Goal: Check status: Check status

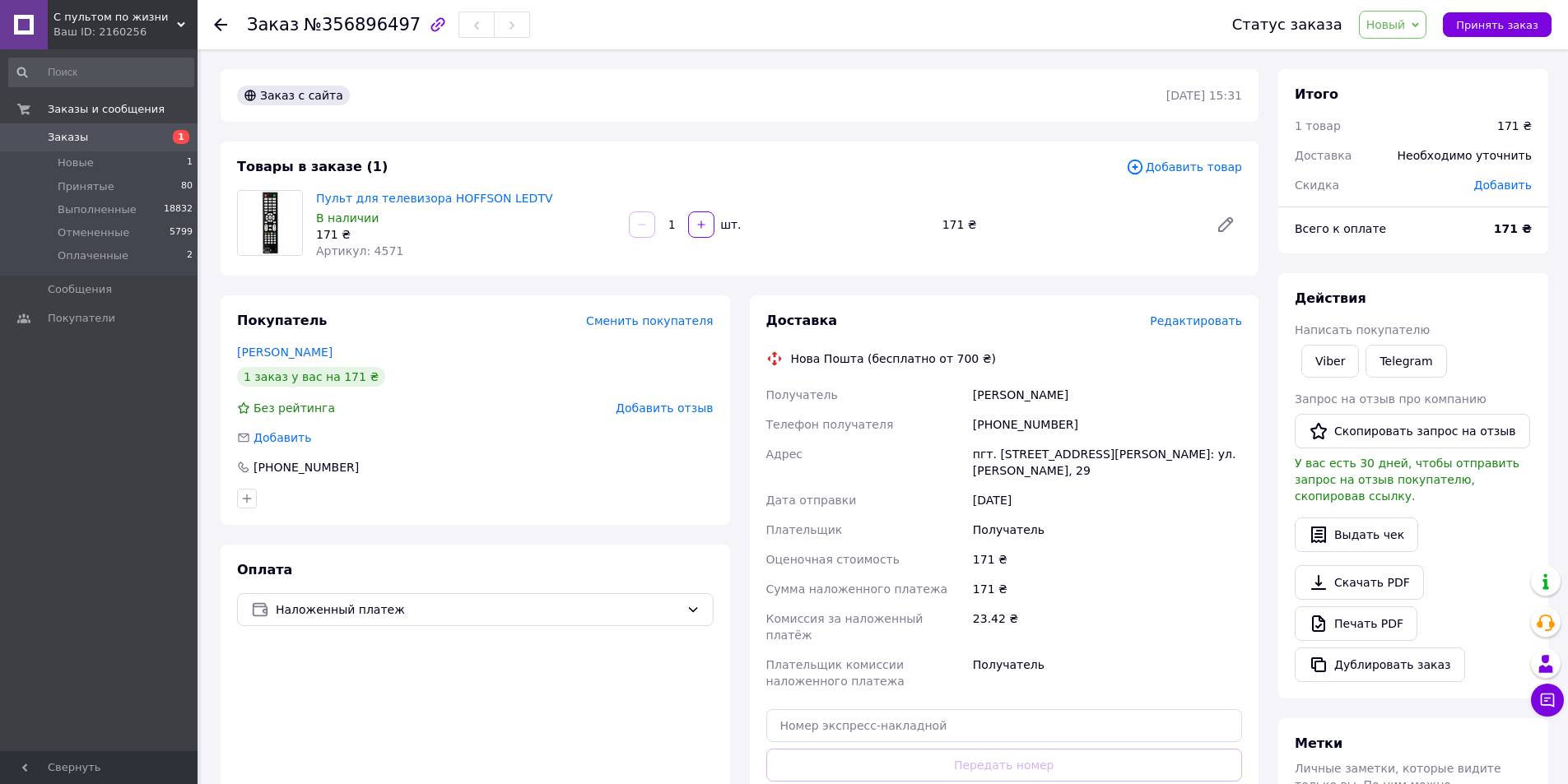
click at [217, 29] on icon at bounding box center [220, 24] width 13 height 13
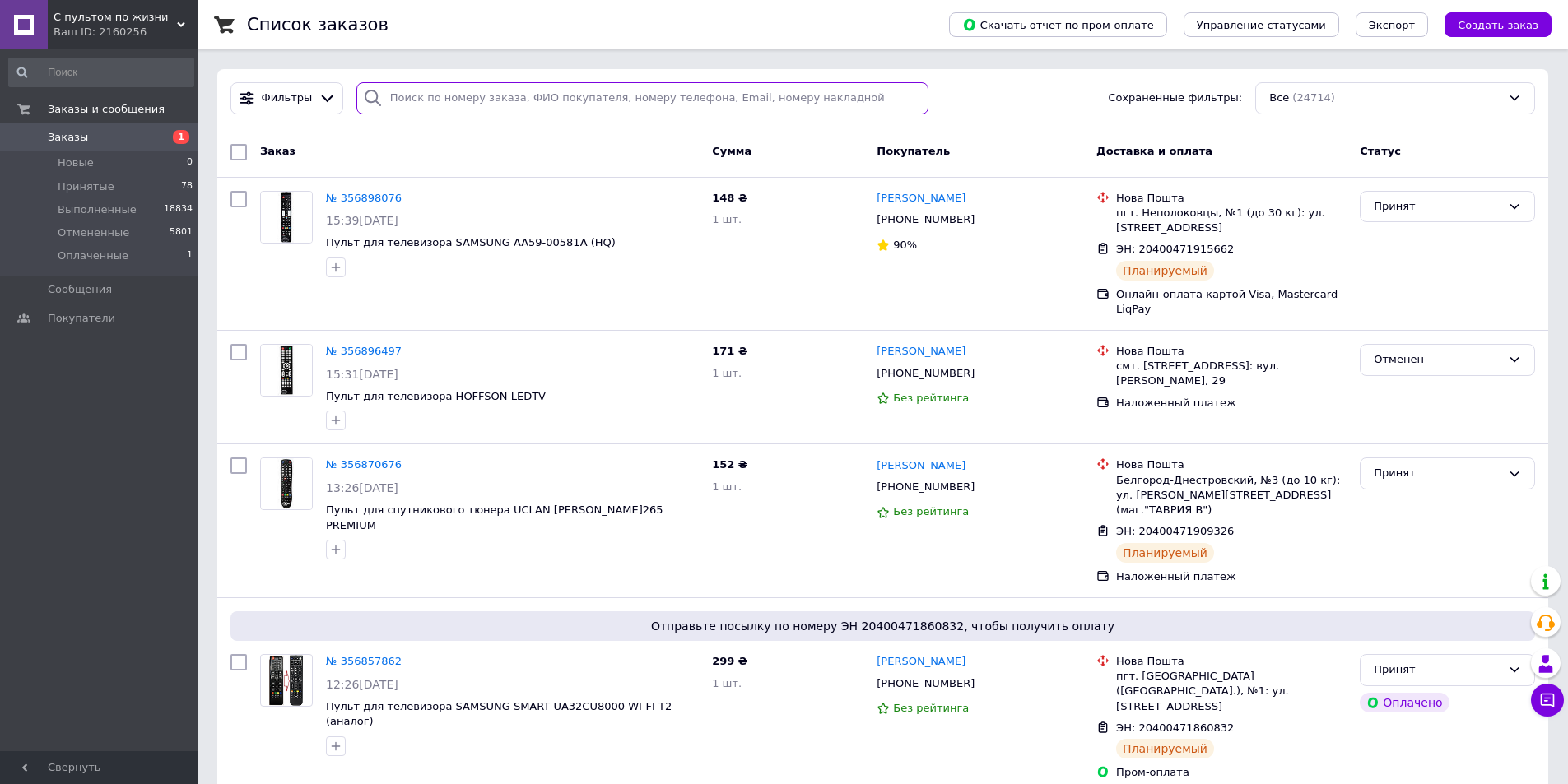
click at [652, 100] on input "search" at bounding box center [643, 98] width 573 height 32
paste input "356643447"
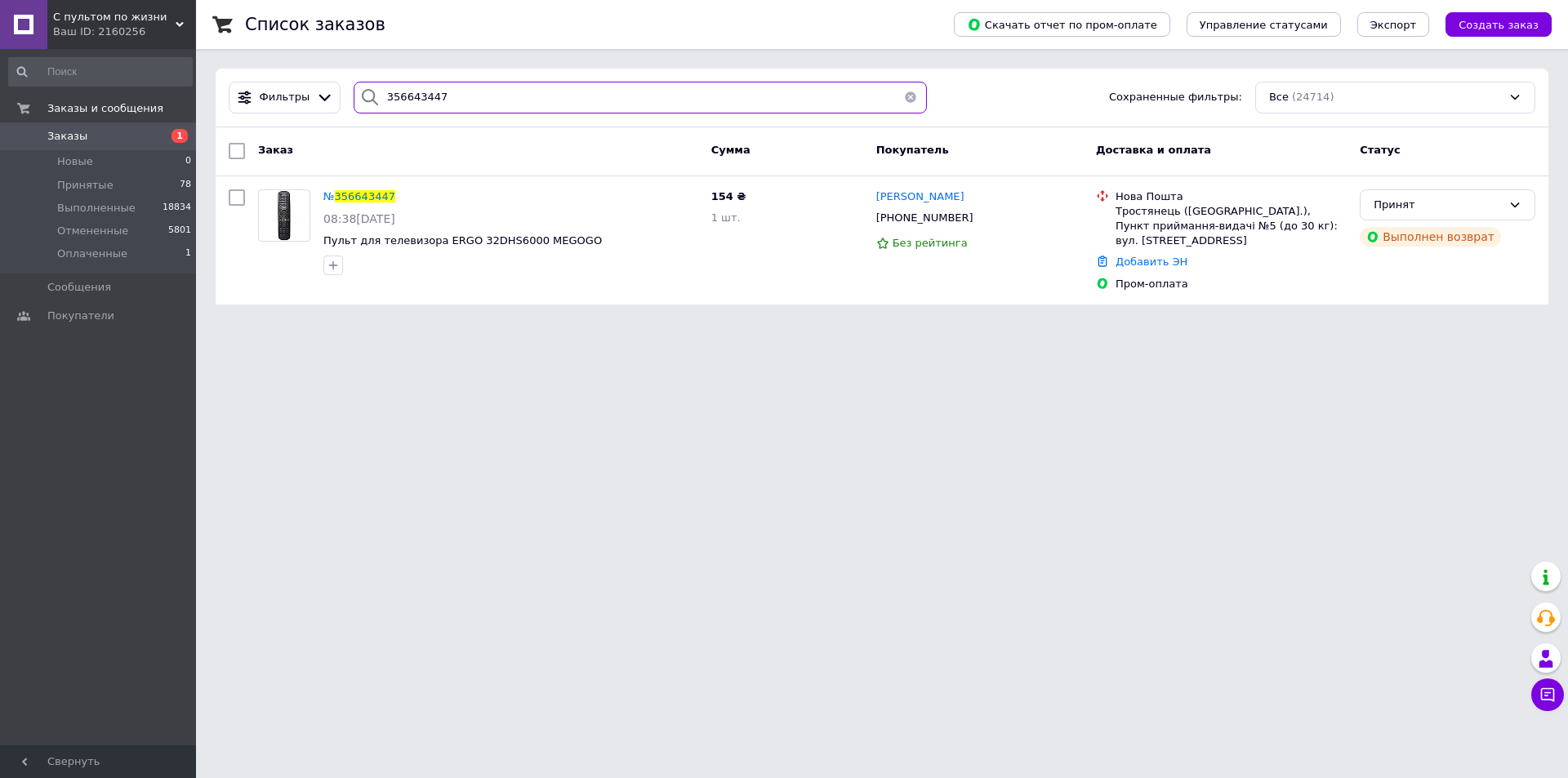
click at [466, 98] on input "356643447" at bounding box center [639, 97] width 573 height 31
paste input "804768"
type input "356804768"
